Goal: Task Accomplishment & Management: Use online tool/utility

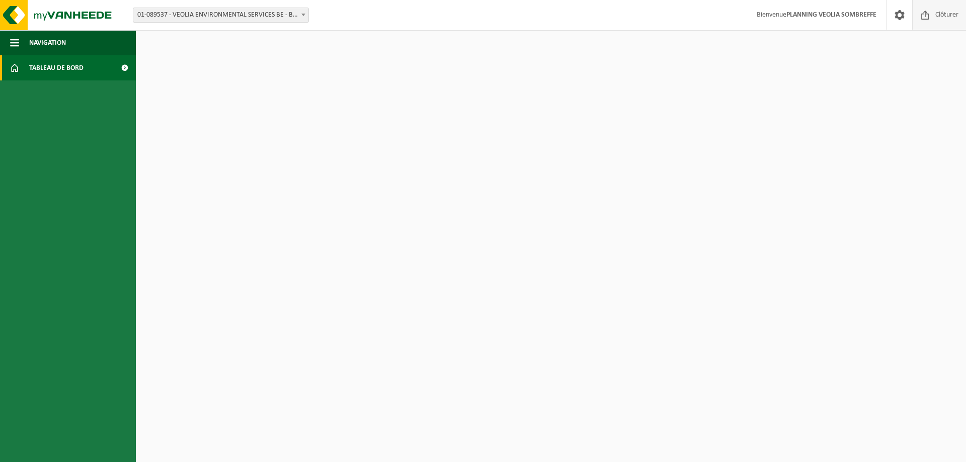
click at [772, 14] on span at bounding box center [925, 15] width 15 height 30
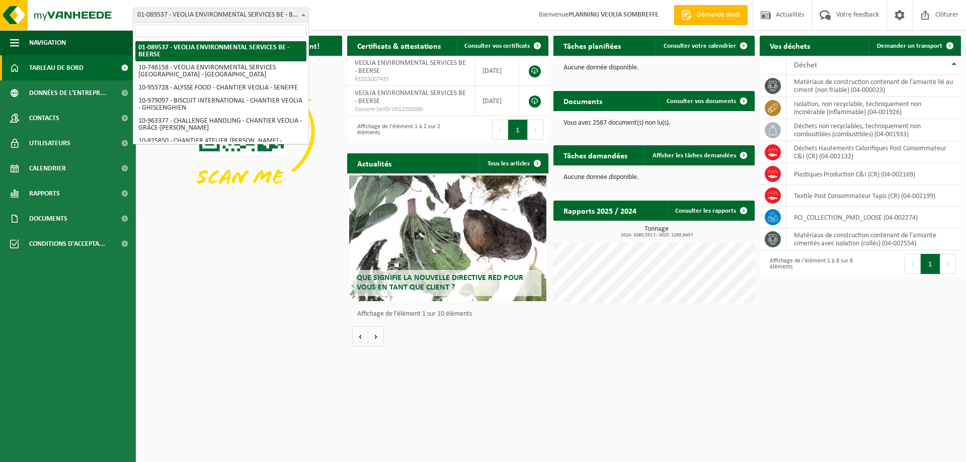
click at [192, 15] on span "01-089537 - VEOLIA ENVIRONMENTAL SERVICES BE - BEERSE" at bounding box center [220, 15] width 175 height 14
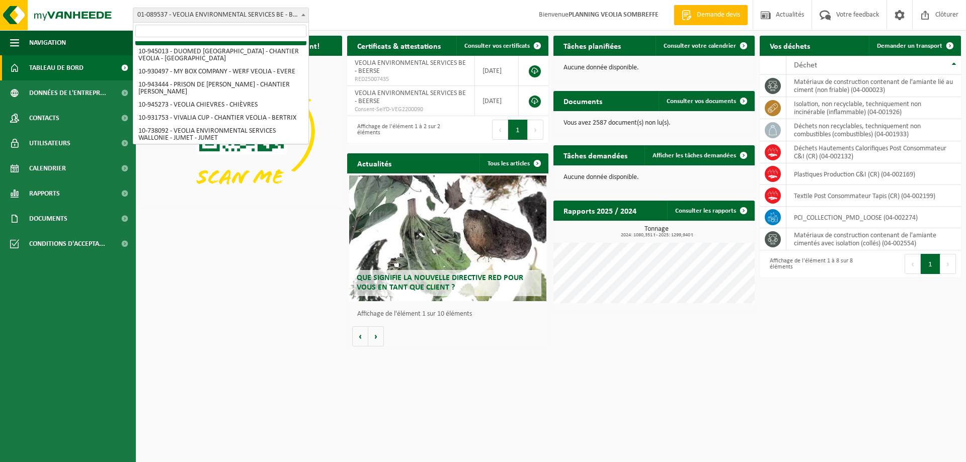
scroll to position [704, 0]
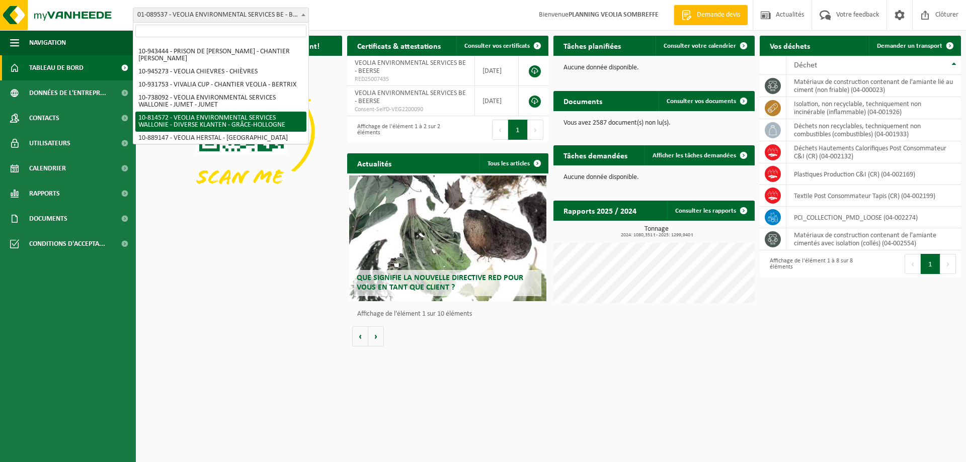
select select "37628"
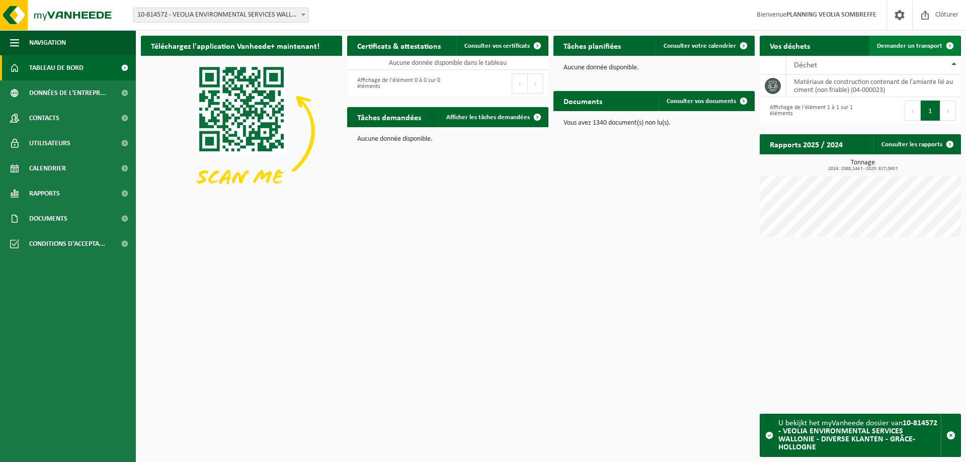
click at [914, 45] on span "Demander un transport" at bounding box center [909, 46] width 65 height 7
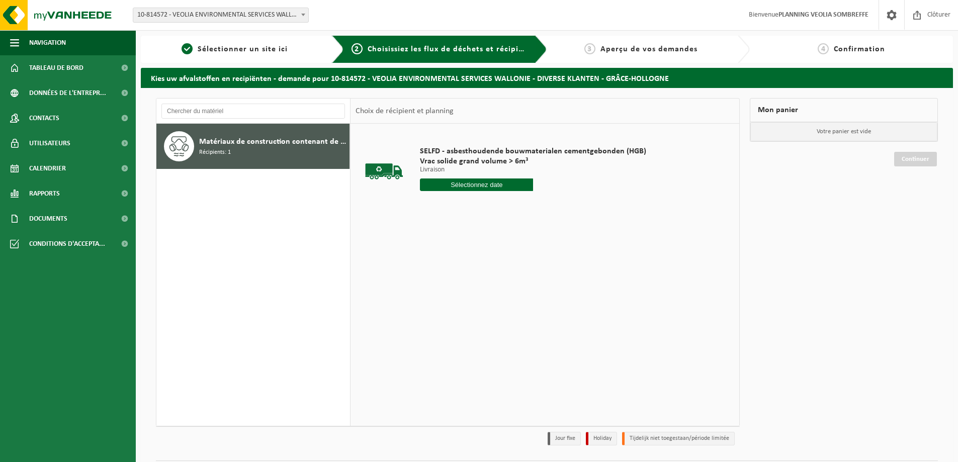
click at [462, 186] on input "text" at bounding box center [476, 185] width 113 height 13
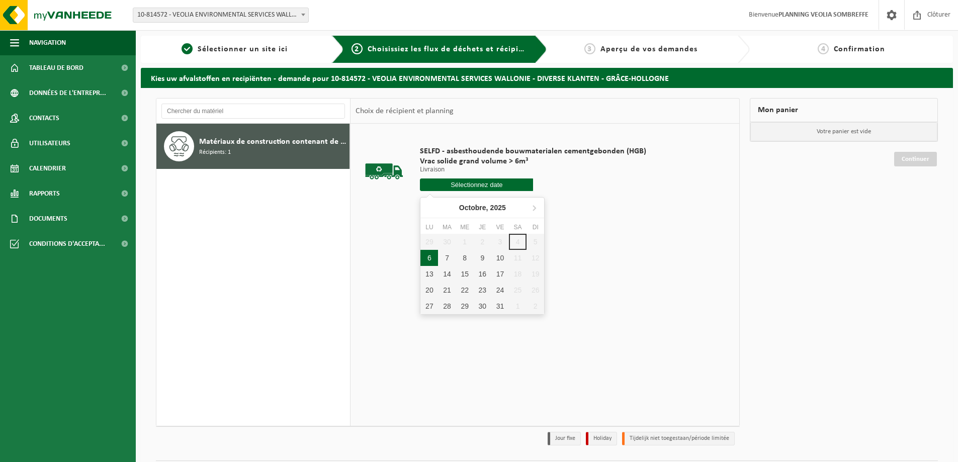
click at [427, 257] on div "6" at bounding box center [430, 258] width 18 height 16
type input "à partir de 2025-10-06"
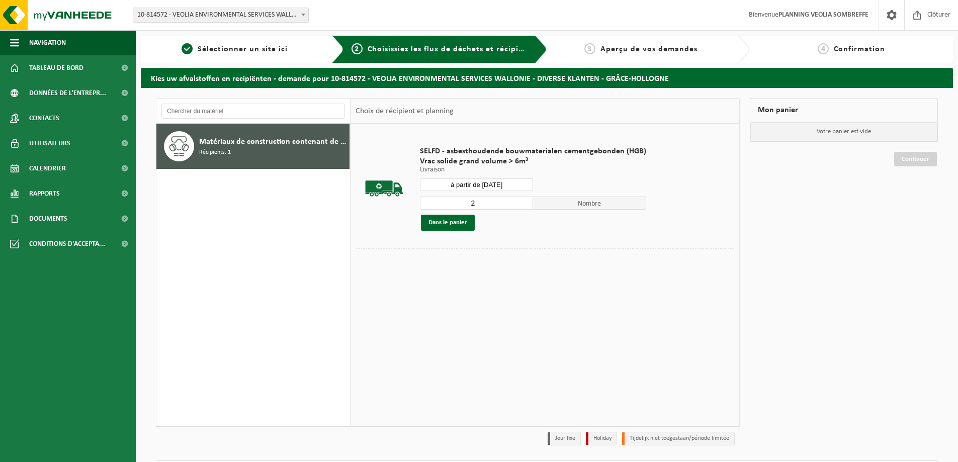
type input "2"
click at [521, 199] on input "2" at bounding box center [476, 203] width 113 height 13
click at [446, 227] on button "Dans le panier" at bounding box center [448, 223] width 54 height 16
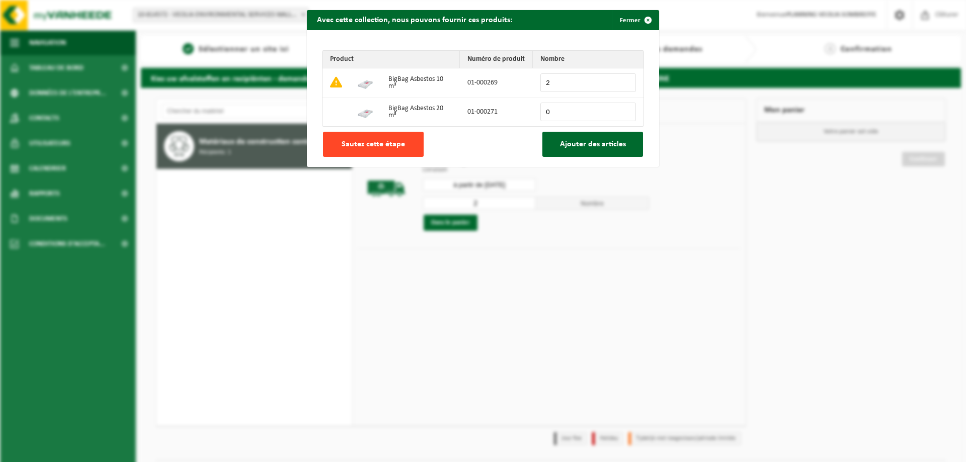
click at [371, 148] on span "Sautez cette étape" at bounding box center [373, 144] width 63 height 8
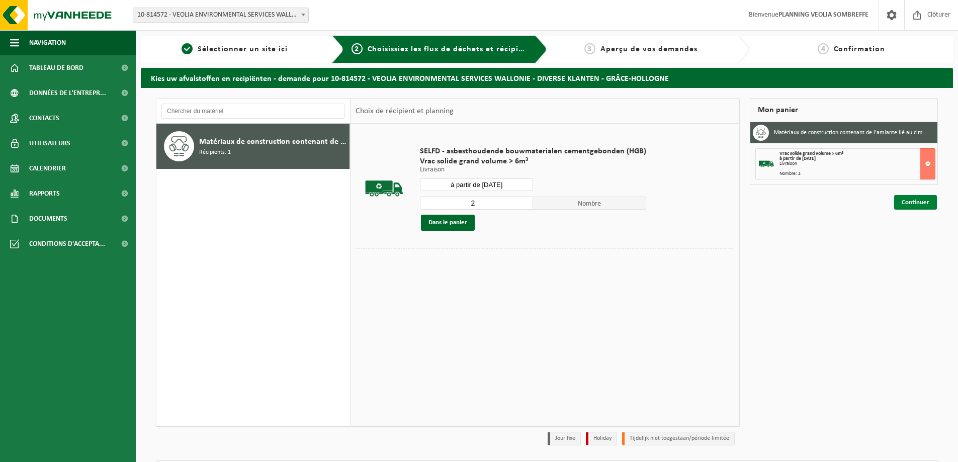
click at [915, 205] on link "Continuer" at bounding box center [916, 202] width 43 height 15
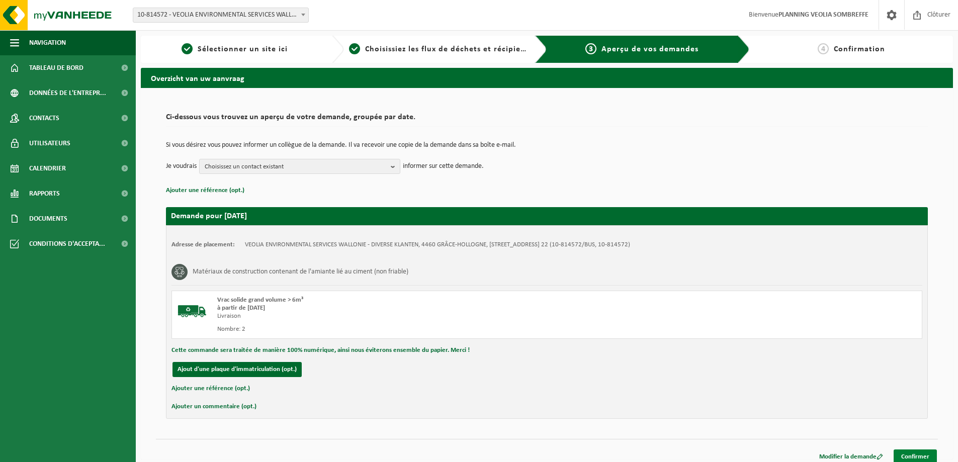
click at [917, 456] on link "Confirmer" at bounding box center [915, 457] width 43 height 15
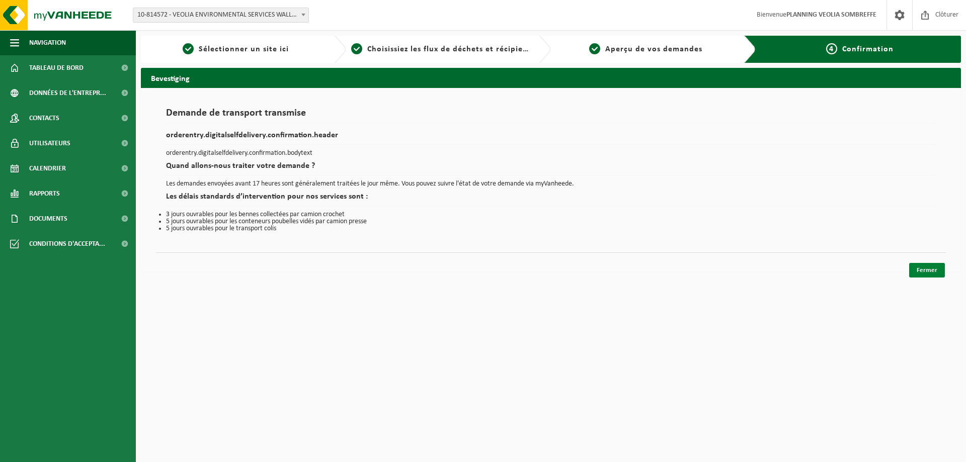
click at [931, 268] on link "Fermer" at bounding box center [927, 270] width 36 height 15
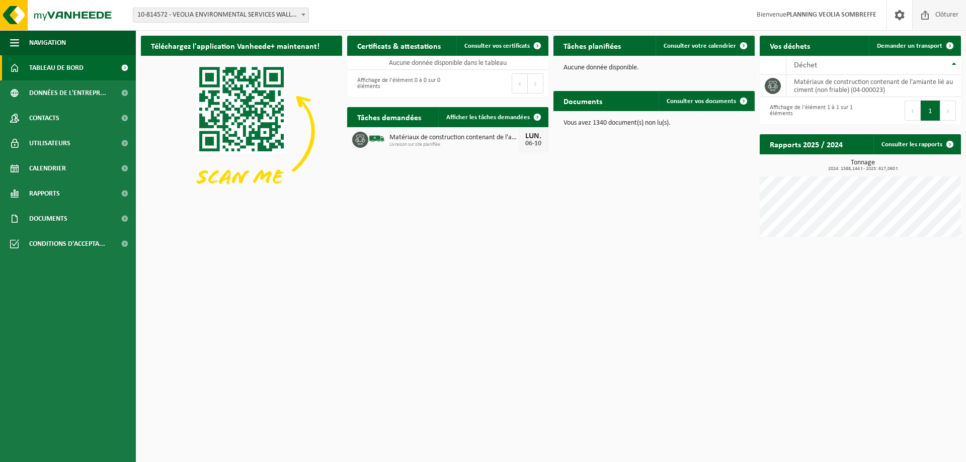
click at [925, 20] on span at bounding box center [925, 15] width 15 height 30
